Goal: Check status: Check status

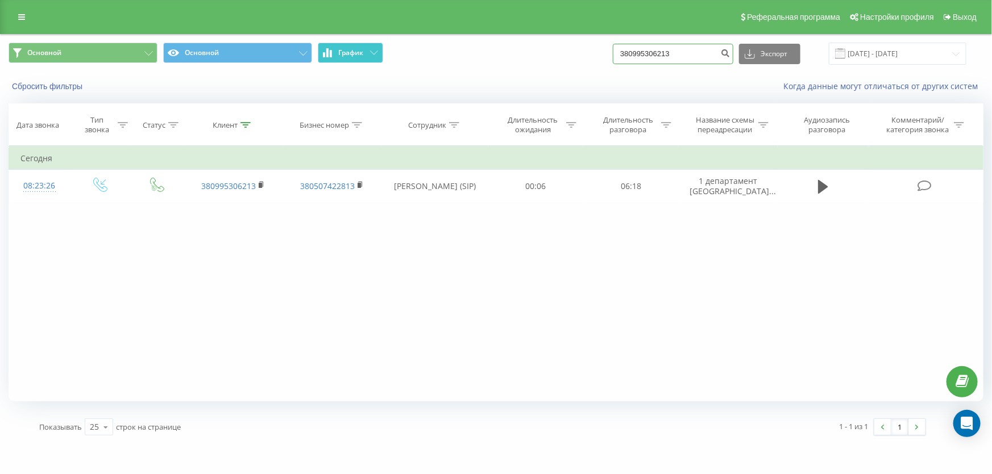
drag, startPoint x: 692, startPoint y: 59, endPoint x: 381, endPoint y: 47, distance: 311.1
click at [385, 51] on div "Основной Основной График 380995306213 Экспорт .csv .xls .xlsx 19.06.2025 - 19.0…" at bounding box center [496, 54] width 974 height 22
paste input "506000566"
type input "380506000566+"
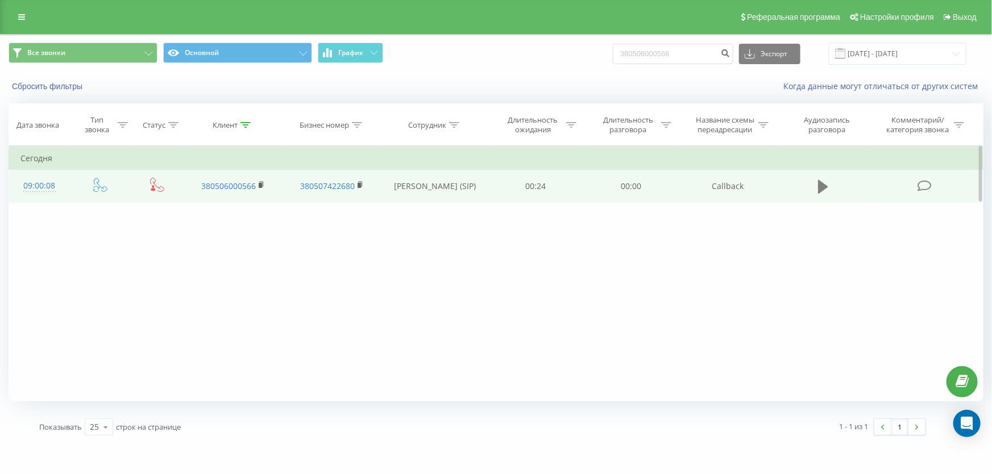
click at [825, 186] on icon at bounding box center [823, 187] width 10 height 14
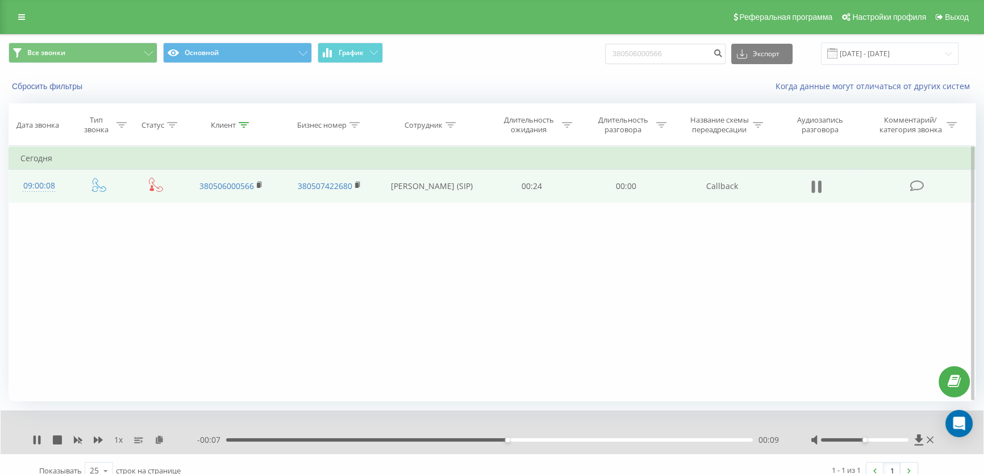
click at [808, 184] on button at bounding box center [816, 186] width 17 height 17
